Goal: Task Accomplishment & Management: Use online tool/utility

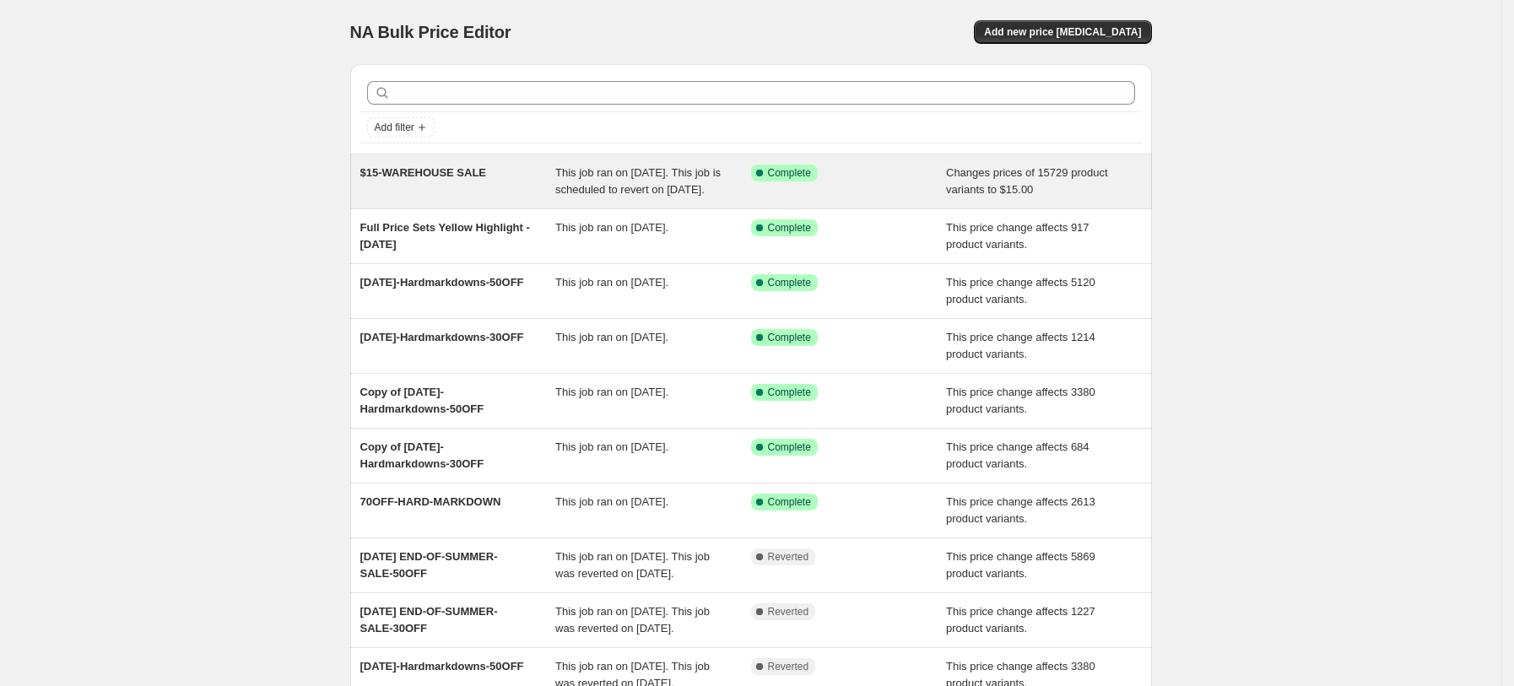
click at [709, 198] on div "This job ran on October 2, 2025. This job is scheduled to revert on October 13,…" at bounding box center [653, 182] width 196 height 34
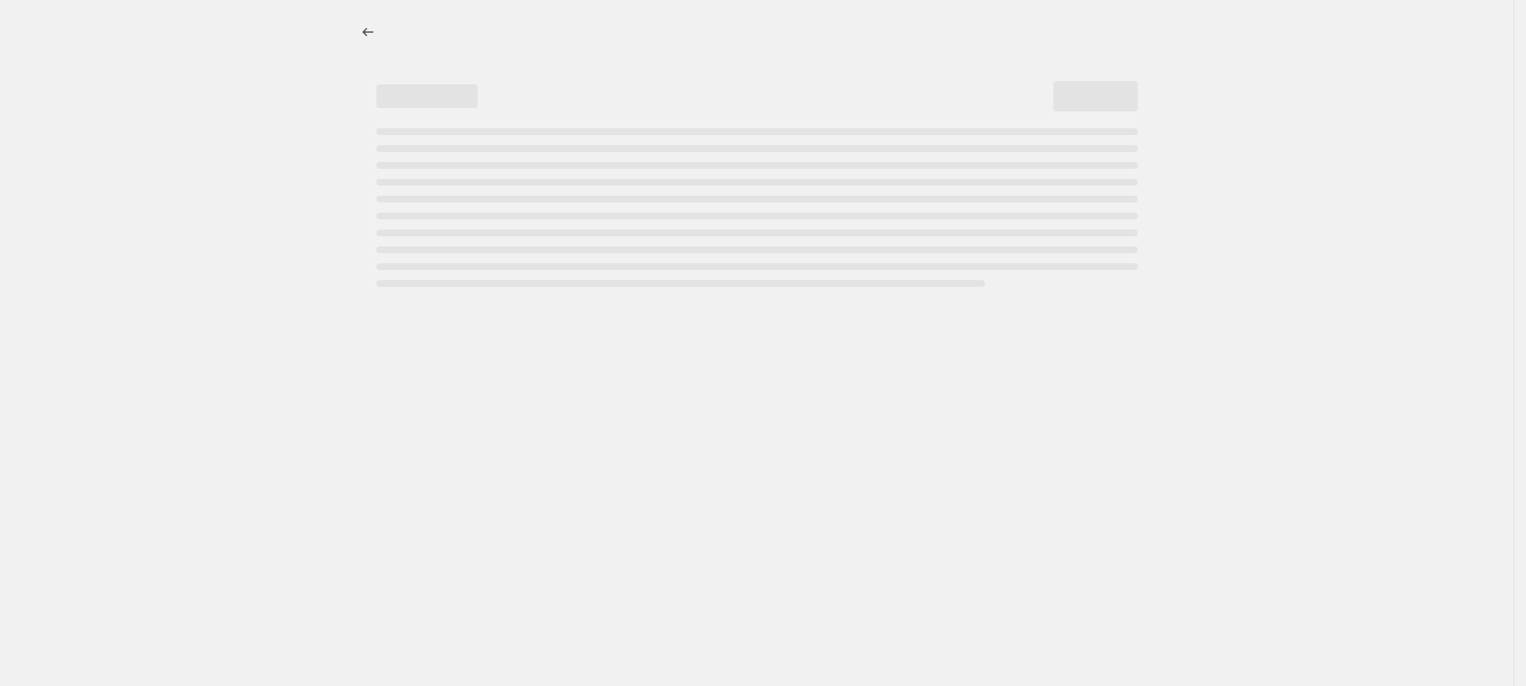
select select "no_change"
select select "tag"
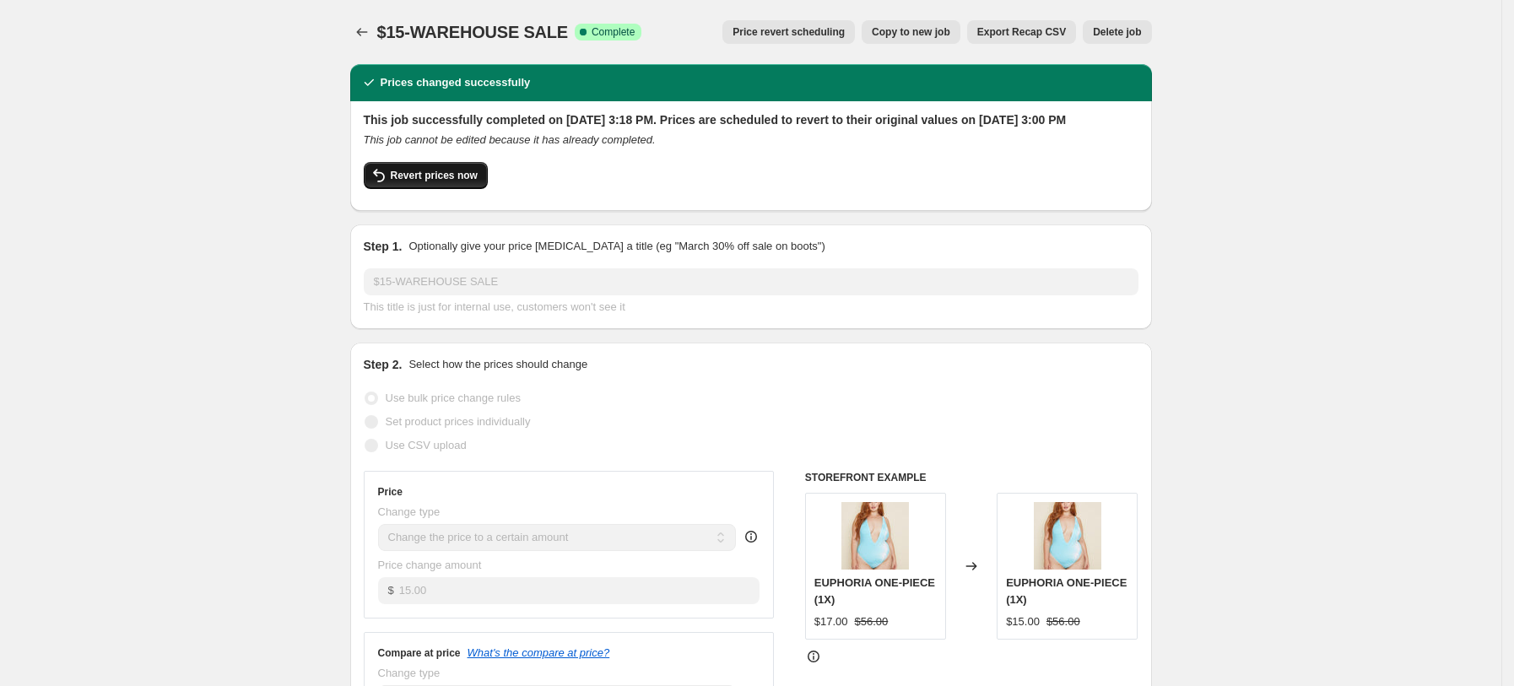
click at [452, 182] on span "Revert prices now" at bounding box center [434, 176] width 87 height 14
checkbox input "false"
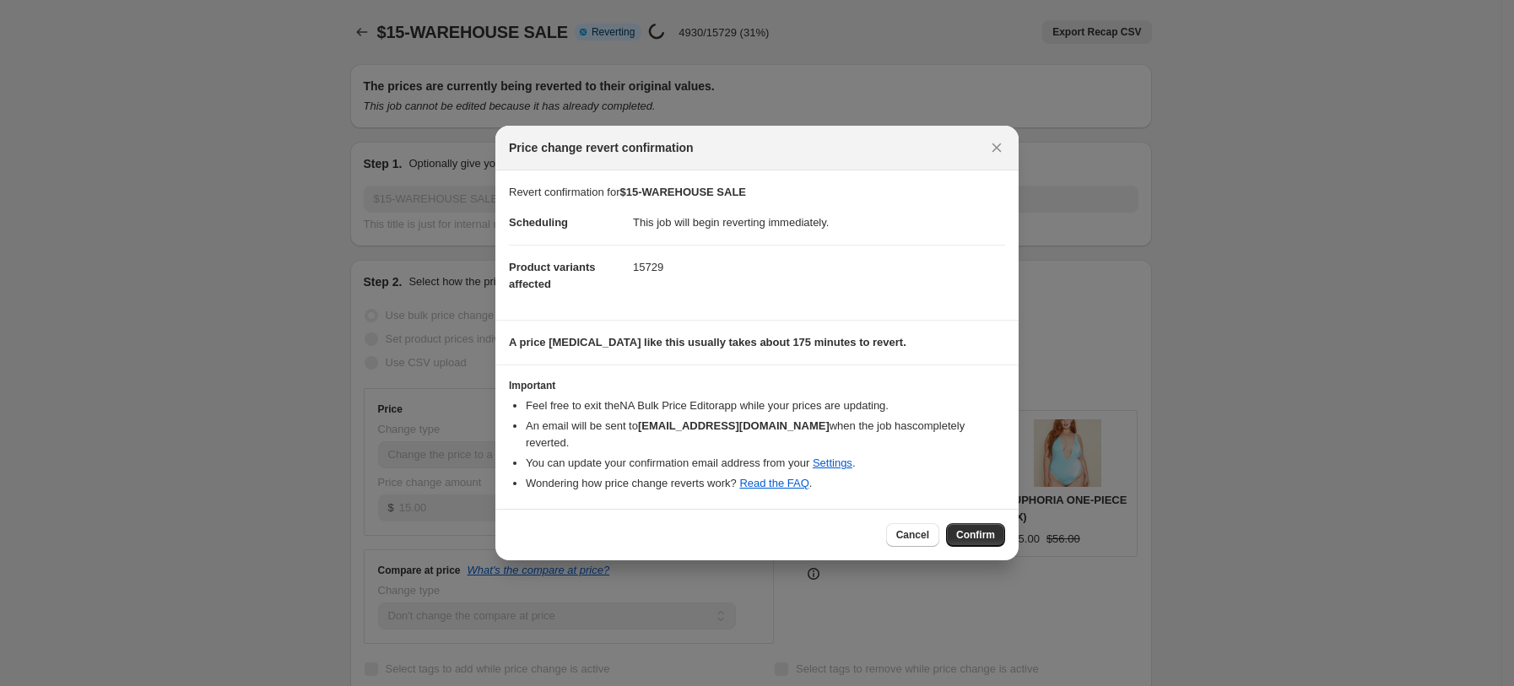
click at [891, 523] on button "Cancel" at bounding box center [912, 535] width 53 height 24
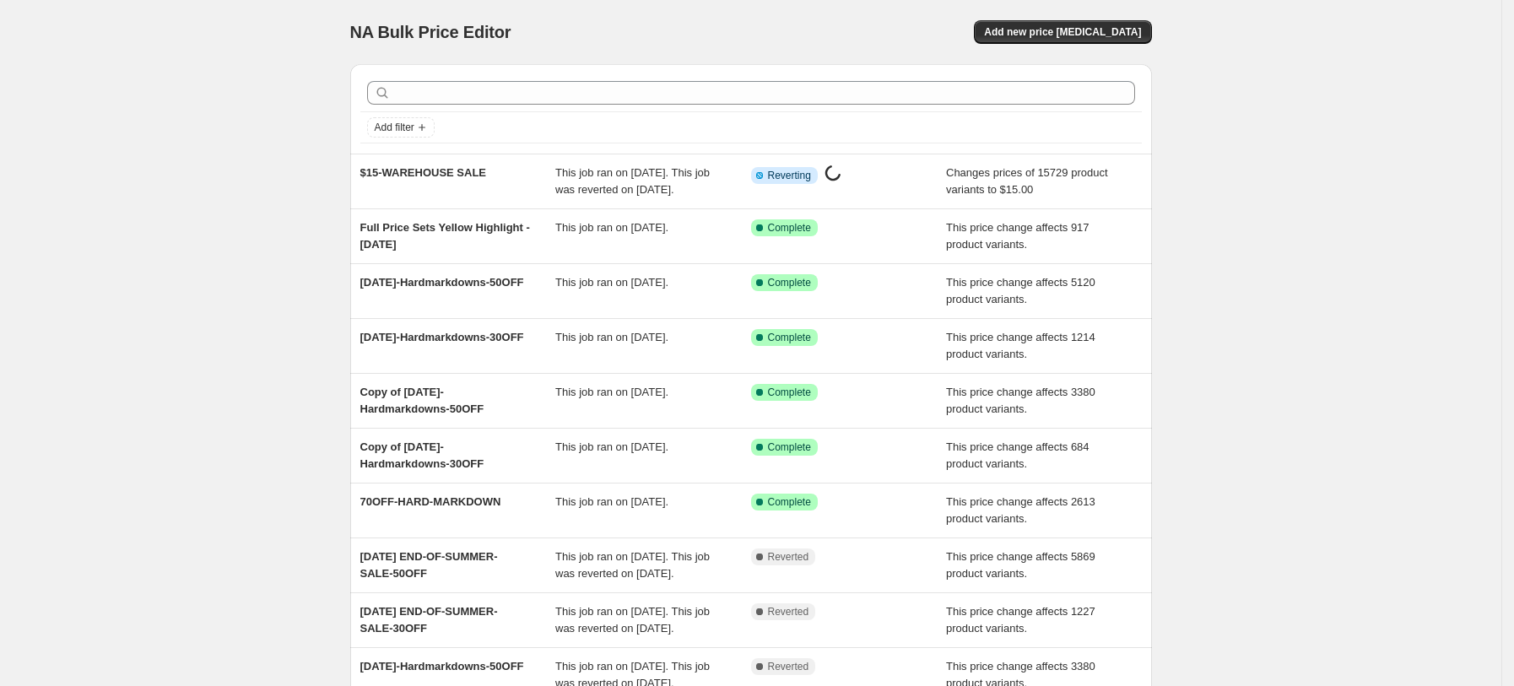
click at [1219, 197] on div "NA Bulk Price Editor. This page is ready NA Bulk Price Editor Add new price cha…" at bounding box center [750, 434] width 1501 height 869
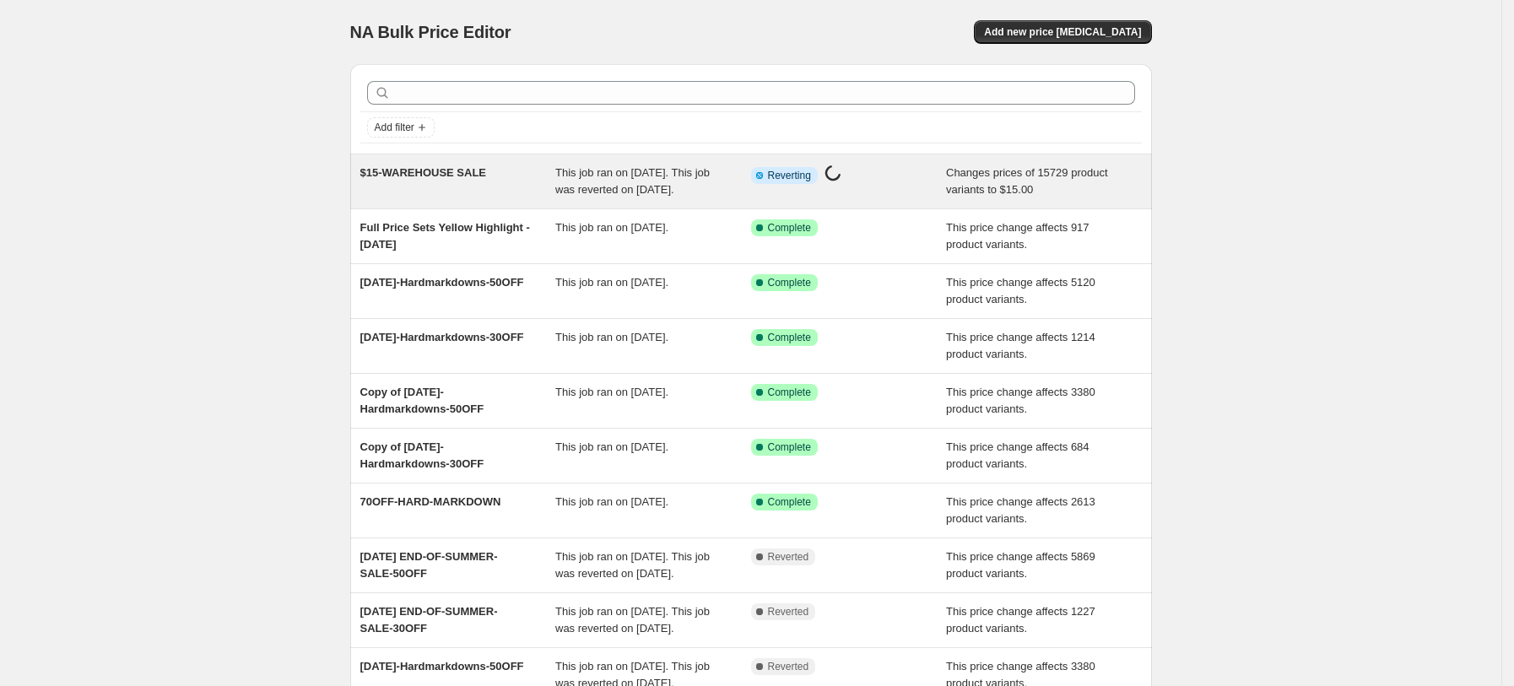
click at [563, 187] on span "This job ran on [DATE]. This job was reverted on [DATE]." at bounding box center [632, 181] width 154 height 30
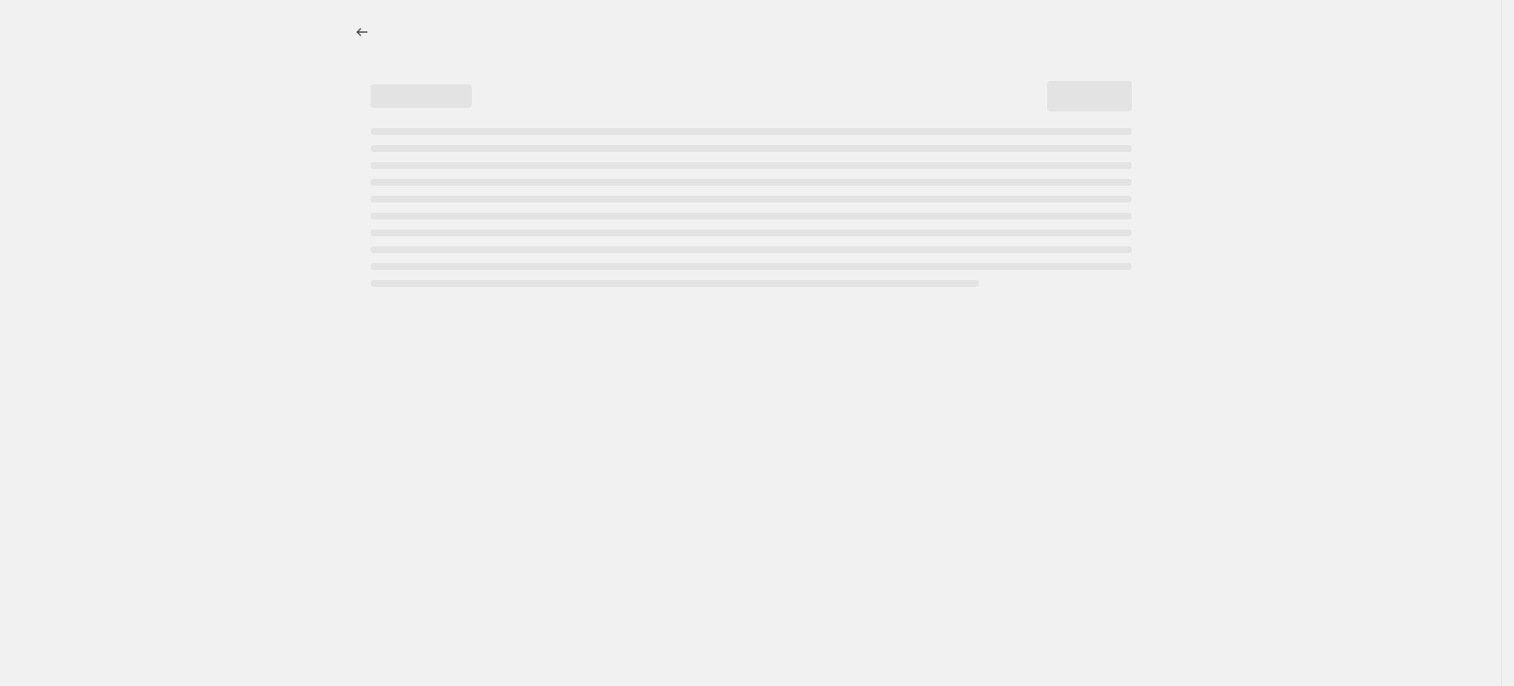
select select "no_change"
select select "tag"
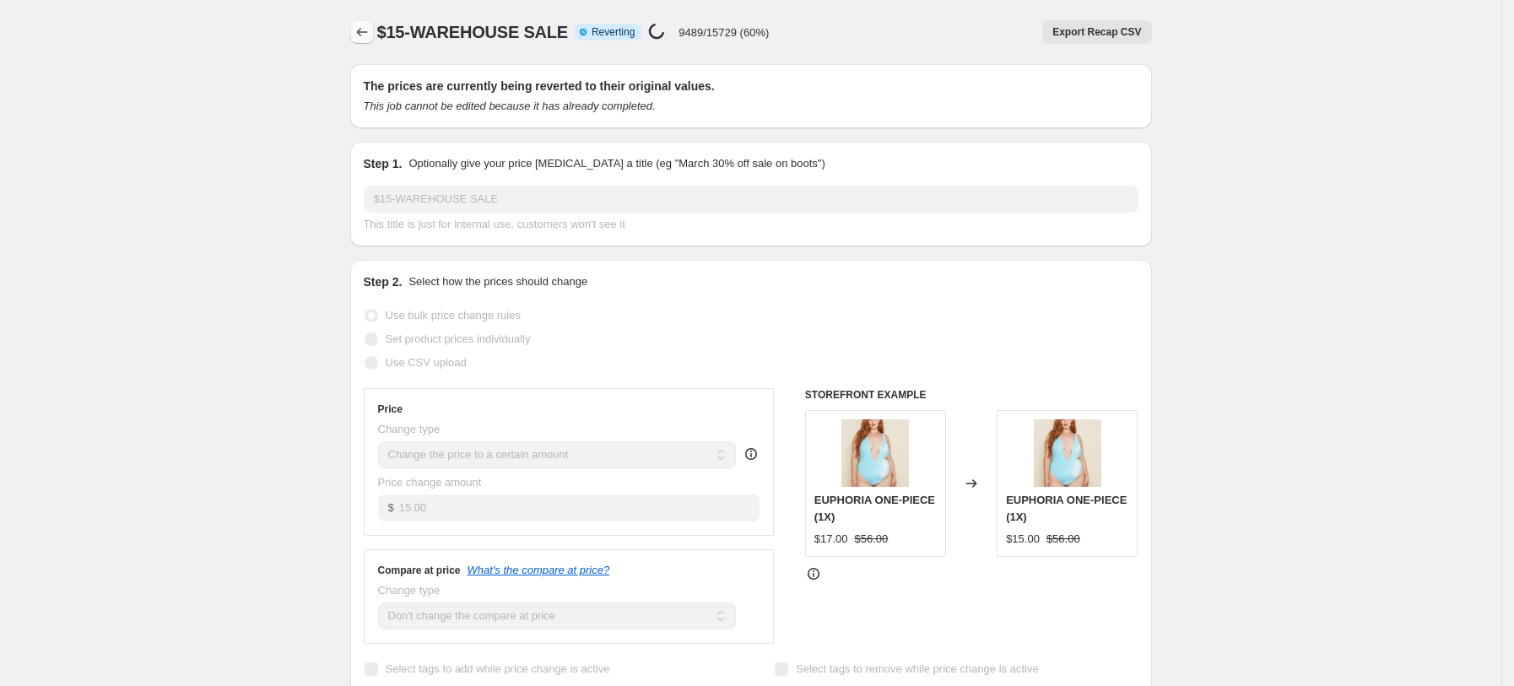
click at [361, 35] on icon "Price change jobs" at bounding box center [362, 32] width 17 height 17
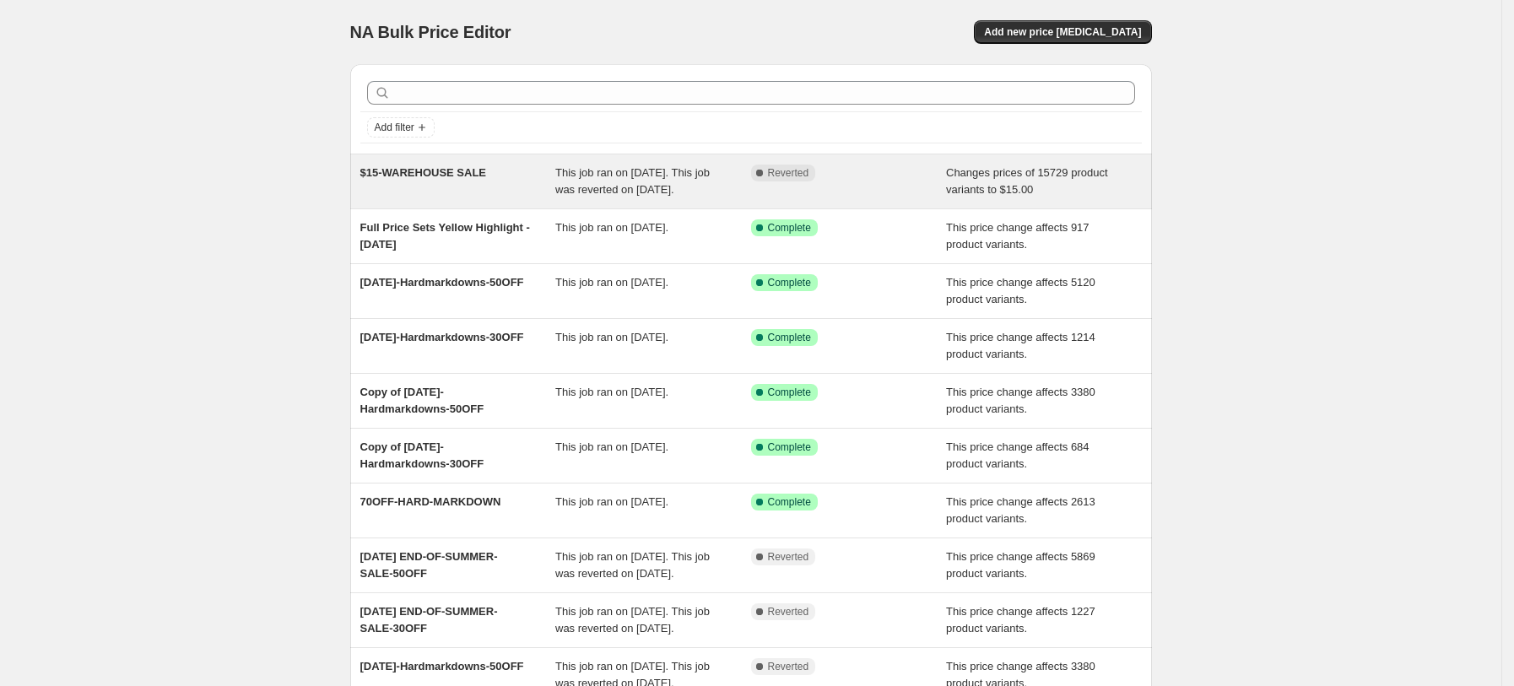
click at [759, 191] on div "Complete Reverted" at bounding box center [849, 182] width 196 height 34
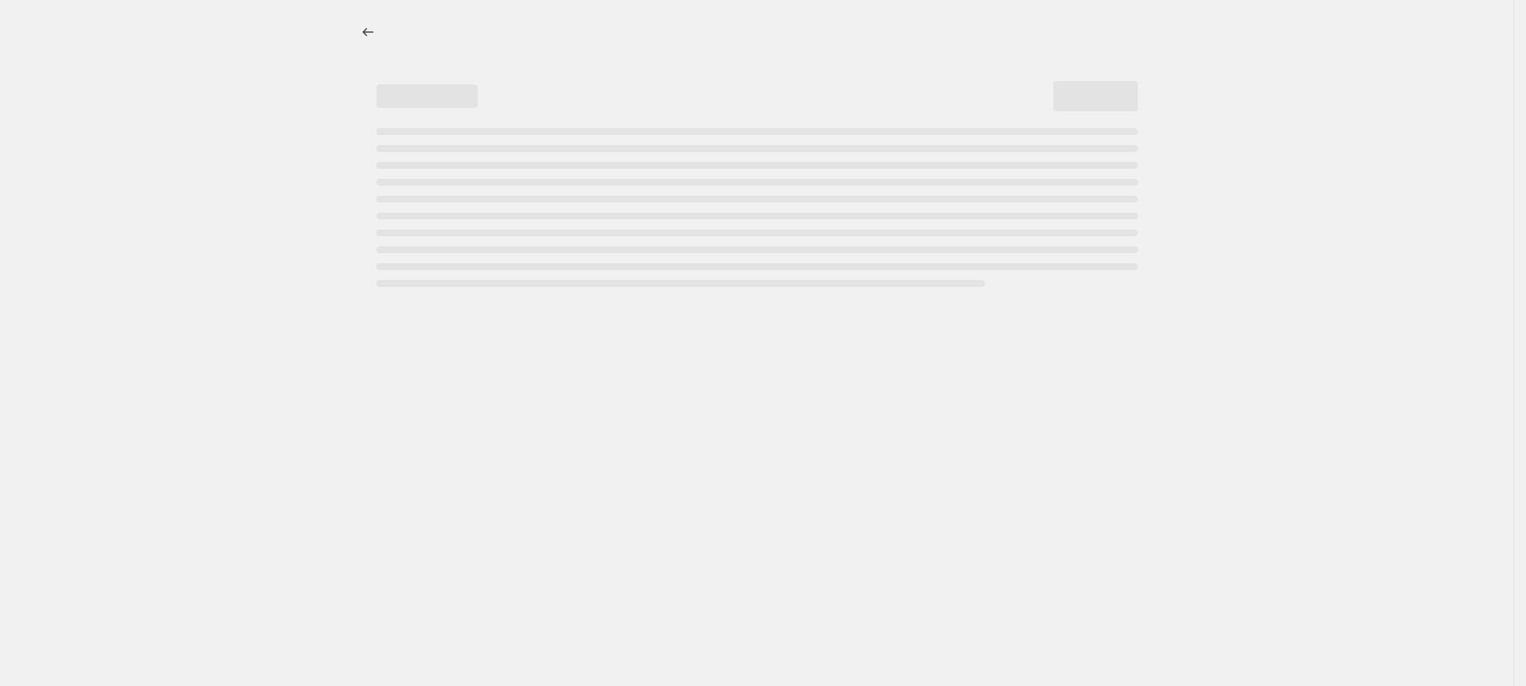
select select "no_change"
select select "tag"
